Goal: Navigation & Orientation: Find specific page/section

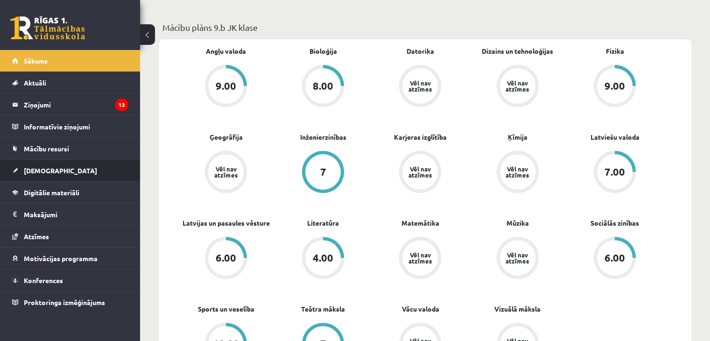
scroll to position [233, 0]
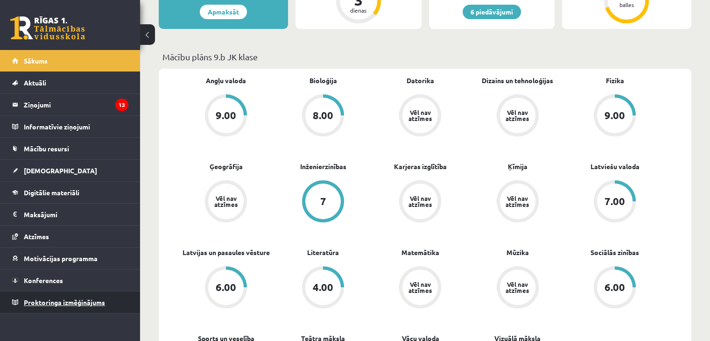
click at [55, 291] on link "Proktoringa izmēģinājums" at bounding box center [70, 301] width 116 height 21
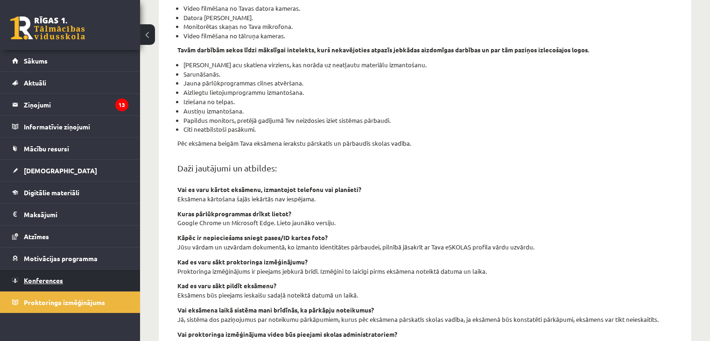
click at [55, 284] on link "Konferences" at bounding box center [70, 279] width 116 height 21
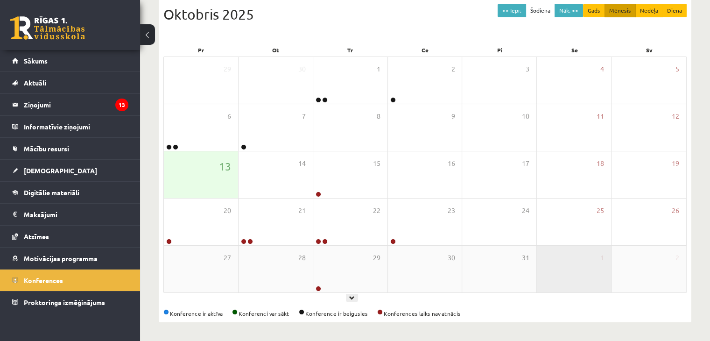
scroll to position [105, 0]
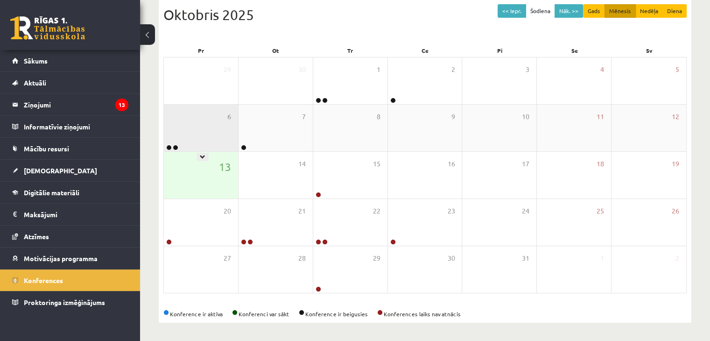
click at [204, 132] on div "6" at bounding box center [201, 128] width 74 height 47
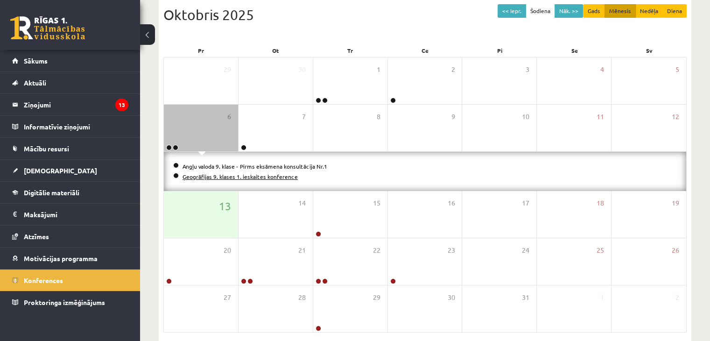
click at [236, 173] on link "Ģeogrāfijas 9. klases 1. ieskaites konference" at bounding box center [239, 176] width 115 height 7
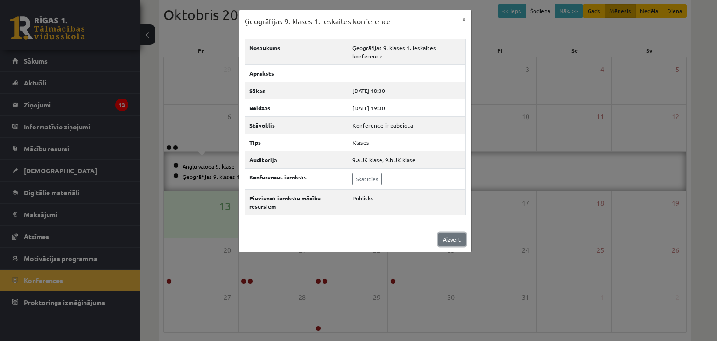
click at [450, 241] on link "Aizvērt" at bounding box center [452, 239] width 28 height 14
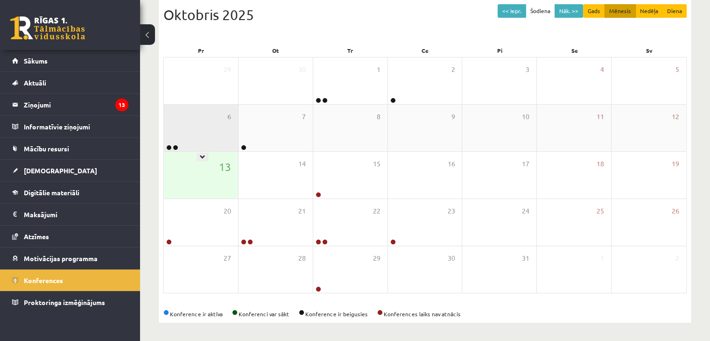
click at [215, 134] on div "6" at bounding box center [201, 128] width 74 height 47
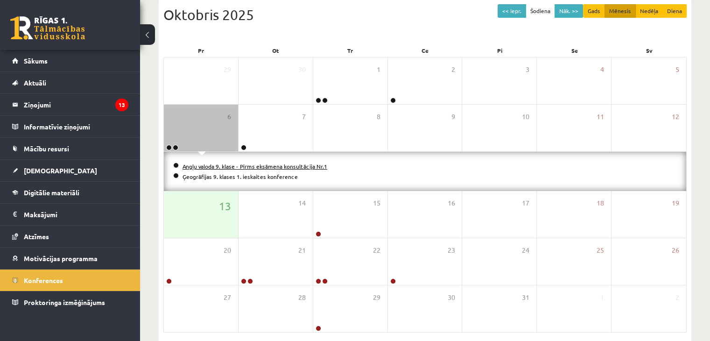
click at [202, 163] on link "Angļu valoda 9. klase - Pirms eksāmena konsultācija Nr.1" at bounding box center [254, 165] width 145 height 7
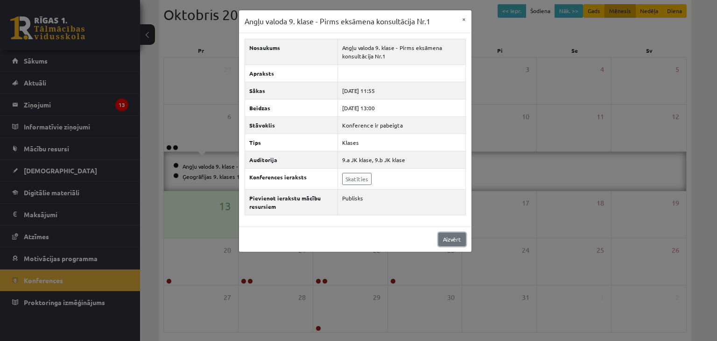
click at [443, 238] on link "Aizvērt" at bounding box center [452, 239] width 28 height 14
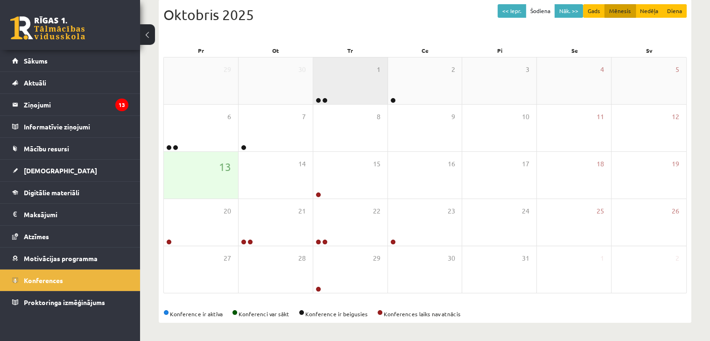
click at [331, 68] on div "1" at bounding box center [350, 80] width 74 height 47
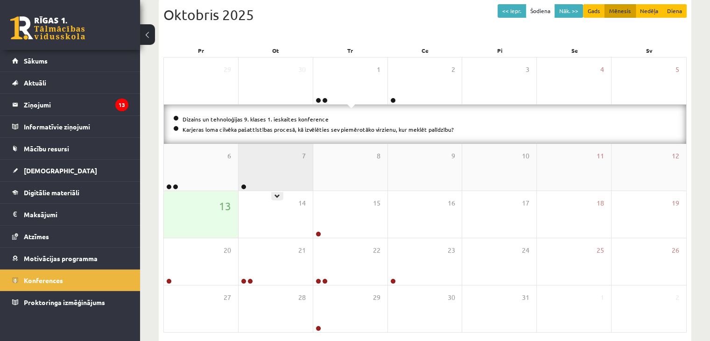
click at [249, 162] on div "7" at bounding box center [275, 167] width 74 height 47
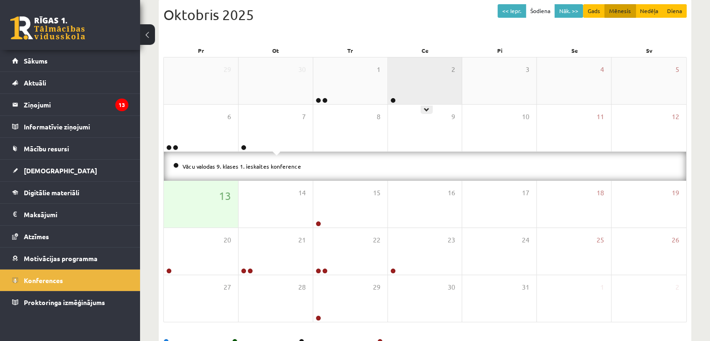
click at [401, 98] on div "2" at bounding box center [425, 80] width 74 height 47
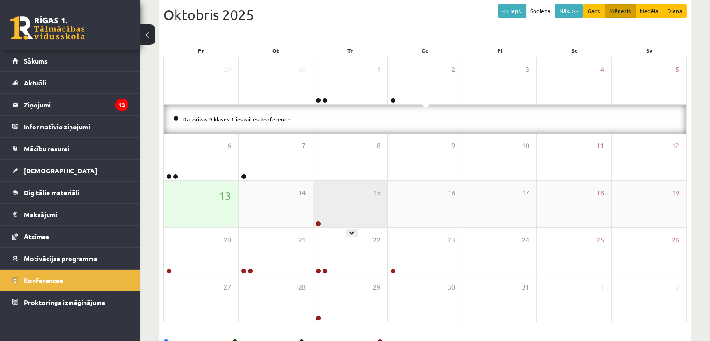
click at [351, 208] on div "15" at bounding box center [350, 204] width 74 height 47
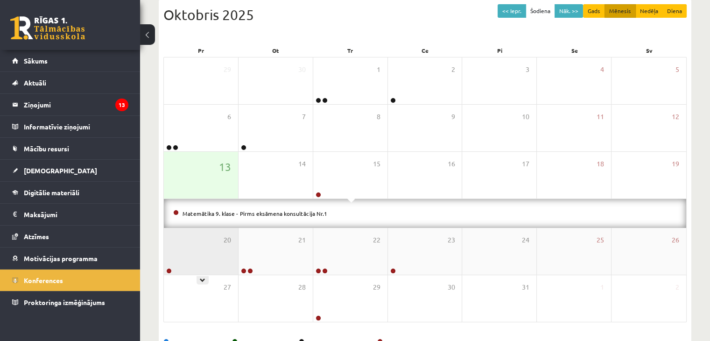
click at [215, 252] on div "20" at bounding box center [201, 251] width 74 height 47
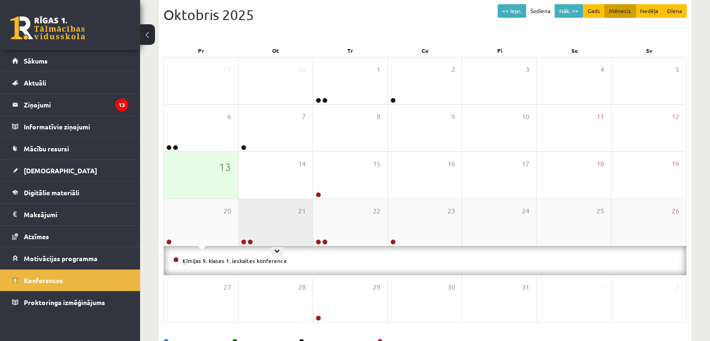
click at [278, 217] on div "21" at bounding box center [275, 222] width 74 height 47
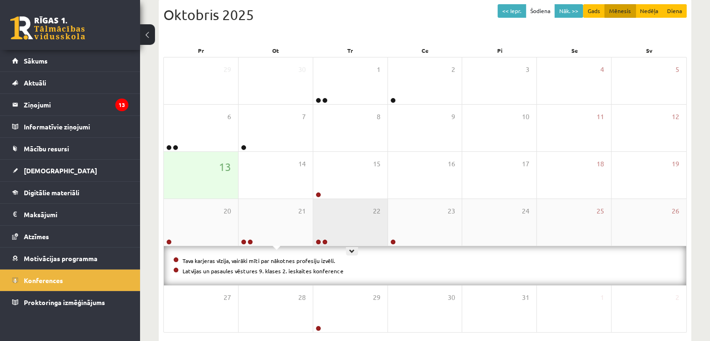
click at [333, 216] on div "22" at bounding box center [350, 222] width 74 height 47
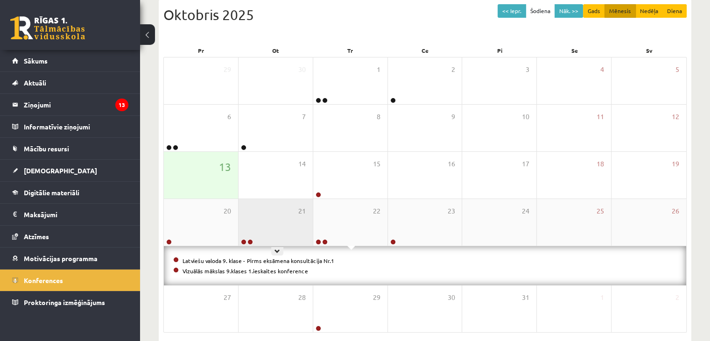
click at [252, 228] on div "21" at bounding box center [275, 222] width 74 height 47
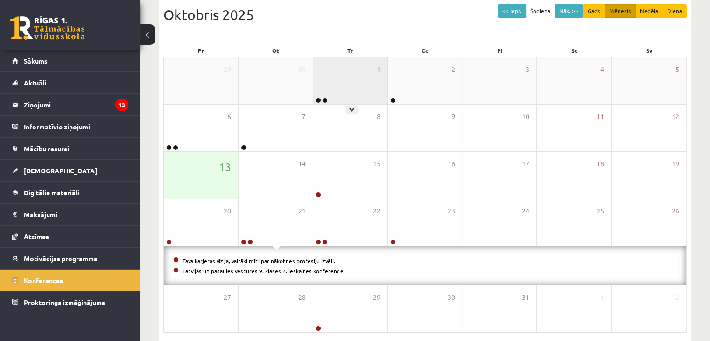
click at [366, 84] on div "1" at bounding box center [350, 80] width 74 height 47
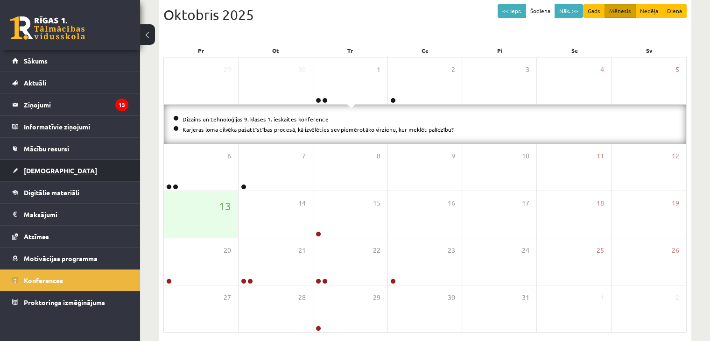
click at [49, 168] on span "[DEMOGRAPHIC_DATA]" at bounding box center [60, 170] width 73 height 8
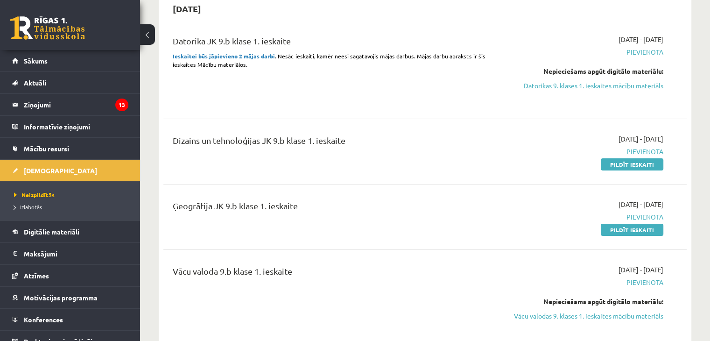
scroll to position [93, 0]
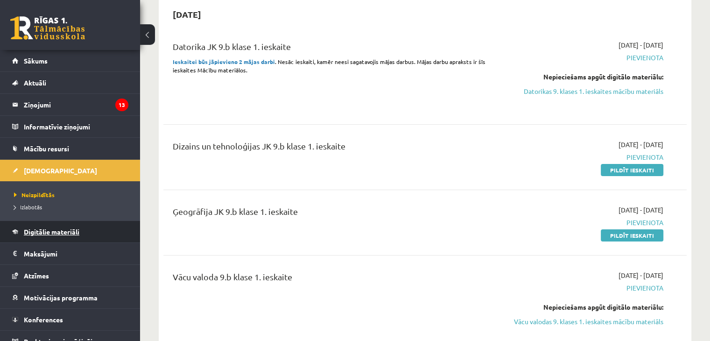
click at [37, 228] on span "Digitālie materiāli" at bounding box center [52, 231] width 56 height 8
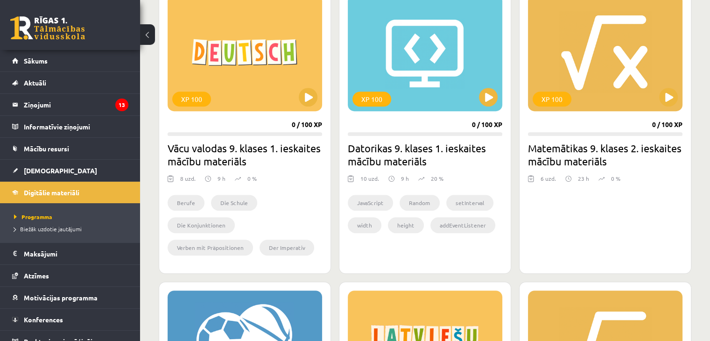
scroll to position [607, 0]
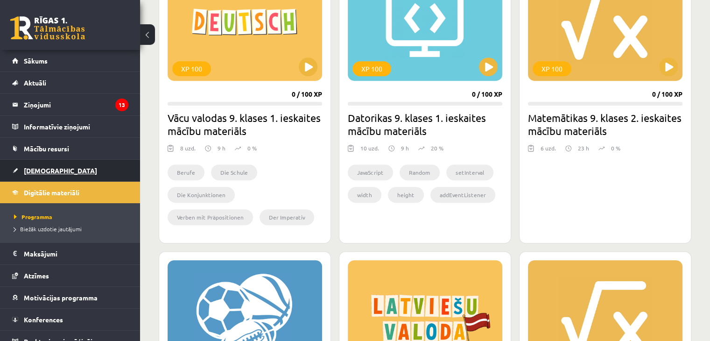
click at [64, 167] on link "[DEMOGRAPHIC_DATA]" at bounding box center [70, 170] width 116 height 21
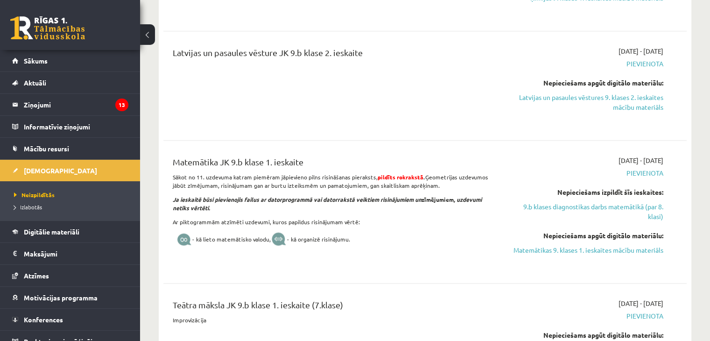
scroll to position [1167, 0]
